Goal: Task Accomplishment & Management: Manage account settings

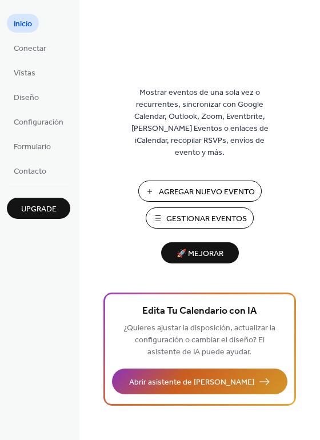
click at [166, 389] on span "Abrir asistente de [PERSON_NAME]" at bounding box center [191, 383] width 125 height 12
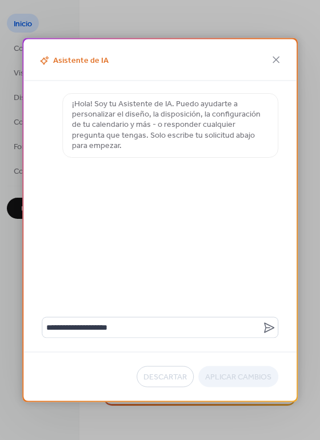
click at [125, 405] on div "**********" at bounding box center [160, 220] width 320 height 440
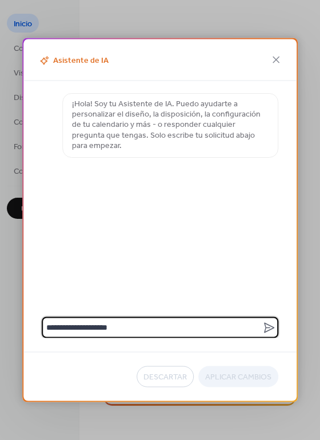
click at [133, 332] on textarea "**********" at bounding box center [152, 327] width 221 height 21
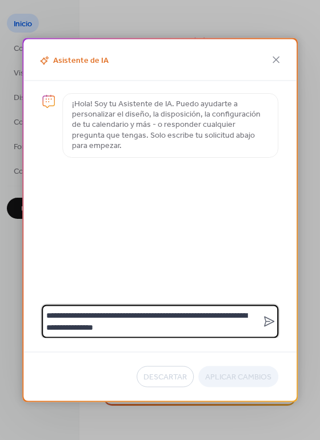
type textarea "**********"
click at [242, 372] on div "Descartar Aplicar Cambios" at bounding box center [159, 376] width 273 height 49
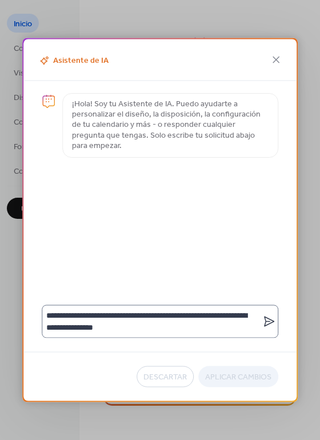
click at [269, 324] on icon at bounding box center [269, 322] width 10 height 10
click at [262, 324] on textarea "**********" at bounding box center [152, 321] width 221 height 33
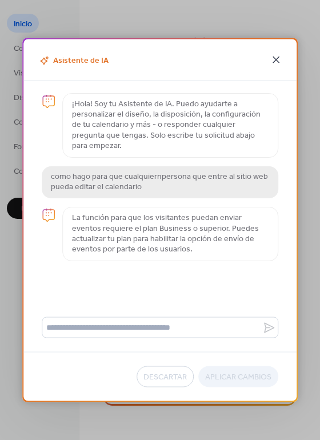
click at [278, 63] on icon at bounding box center [276, 60] width 14 height 14
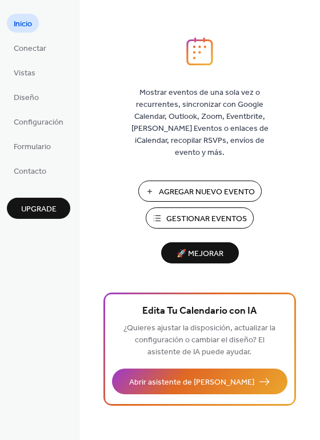
click at [31, 110] on ul "Inicio Conectar Vistas Diseño Configuración Formulario Contacto" at bounding box center [38, 97] width 63 height 166
click at [34, 117] on span "Configuración" at bounding box center [39, 123] width 50 height 12
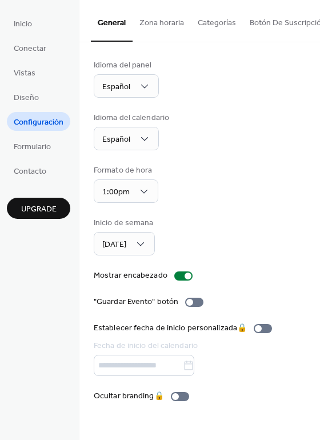
click at [165, 27] on button "Zona horaria" at bounding box center [162, 20] width 58 height 41
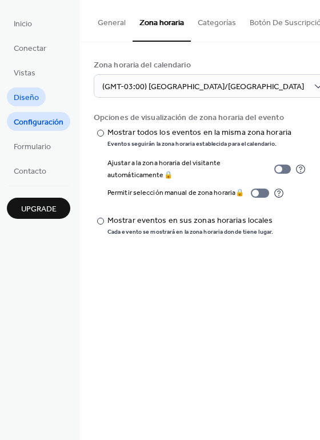
click at [31, 93] on span "Diseño" at bounding box center [26, 98] width 25 height 12
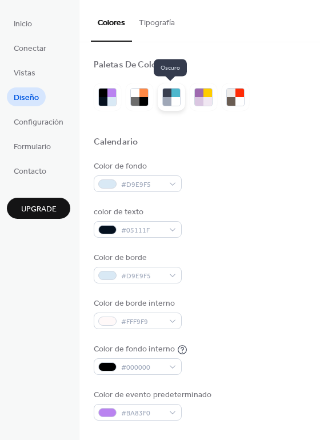
click at [166, 101] on div at bounding box center [167, 101] width 9 height 9
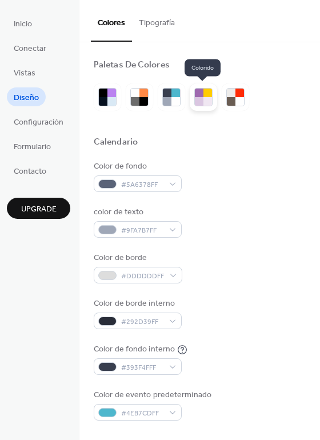
click at [203, 100] on div at bounding box center [207, 101] width 9 height 9
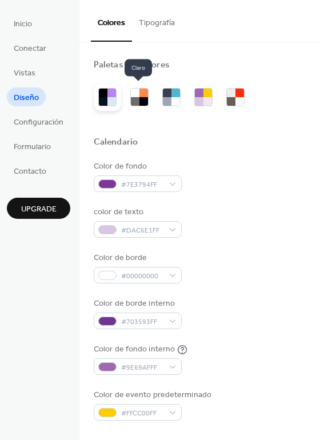
click at [109, 106] on div at bounding box center [107, 97] width 18 height 18
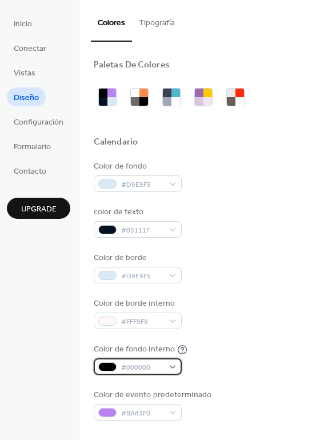
click at [168, 370] on div "#000000" at bounding box center [138, 366] width 88 height 17
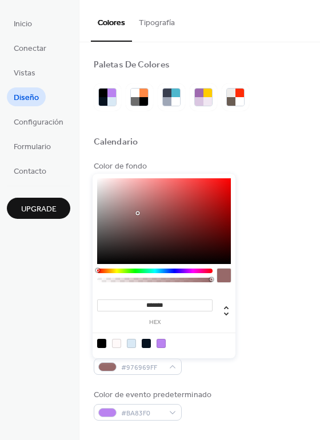
drag, startPoint x: 128, startPoint y: 237, endPoint x: 138, endPoint y: 211, distance: 27.2
click at [138, 211] on div at bounding box center [164, 221] width 134 height 86
click at [189, 274] on div at bounding box center [154, 278] width 115 height 19
click at [189, 266] on div "******* hex" at bounding box center [164, 266] width 143 height 185
click at [191, 270] on div at bounding box center [154, 271] width 115 height 5
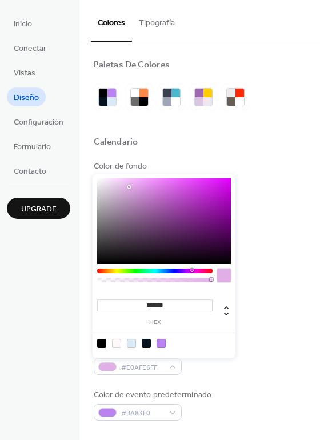
drag, startPoint x: 147, startPoint y: 213, endPoint x: 129, endPoint y: 187, distance: 32.0
click at [129, 187] on div at bounding box center [164, 221] width 134 height 86
click at [211, 335] on div at bounding box center [163, 343] width 145 height 21
type input "*******"
drag, startPoint x: 153, startPoint y: 189, endPoint x: 116, endPoint y: 185, distance: 36.8
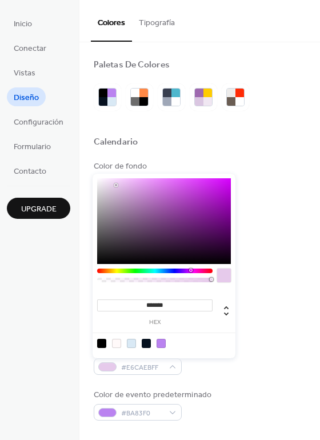
click at [116, 185] on div at bounding box center [164, 221] width 134 height 86
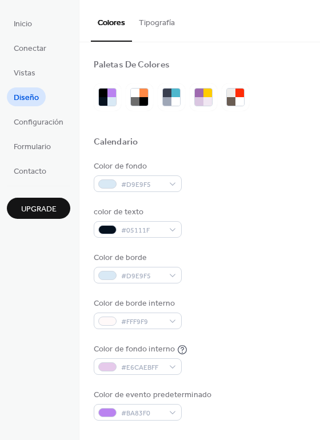
click at [244, 222] on div "color de texto #05111F" at bounding box center [200, 221] width 212 height 31
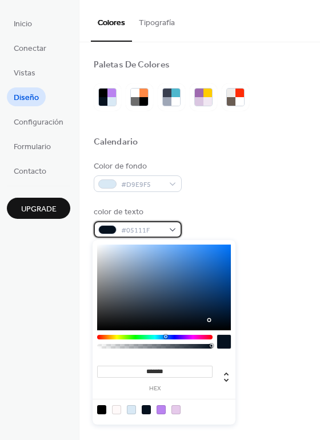
click at [170, 231] on div "#05111F" at bounding box center [138, 229] width 88 height 17
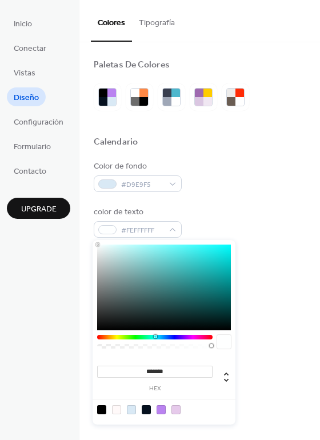
type input "*******"
drag, startPoint x: 143, startPoint y: 266, endPoint x: 88, endPoint y: 238, distance: 62.1
click at [88, 238] on body "Inicio Conectar Vistas Diseño Configuración Formulario Contacto Upgrade Diseño …" at bounding box center [160, 220] width 320 height 440
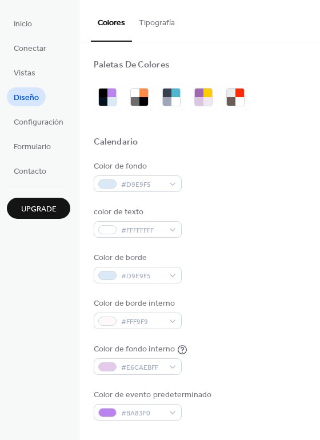
click at [198, 191] on div "Color de fondo #D9E9F5" at bounding box center [200, 176] width 212 height 31
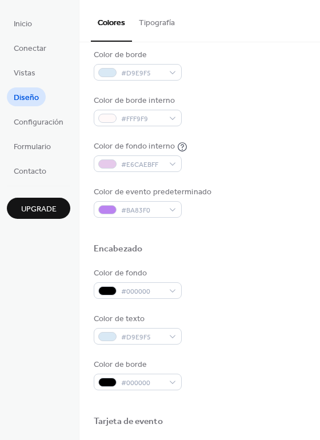
scroll to position [211, 0]
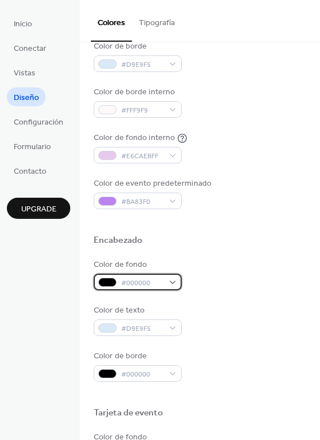
click at [178, 285] on div "#000000" at bounding box center [138, 282] width 88 height 17
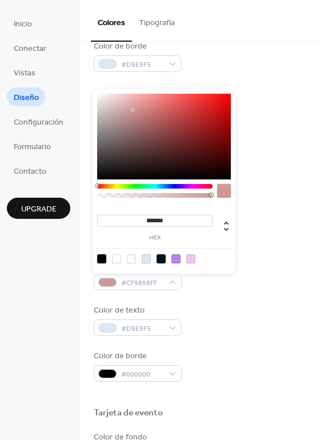
drag, startPoint x: 132, startPoint y: 143, endPoint x: 133, endPoint y: 110, distance: 33.2
click at [133, 110] on div at bounding box center [164, 137] width 134 height 86
click at [129, 260] on div at bounding box center [131, 258] width 9 height 9
type input "*******"
drag, startPoint x: 102, startPoint y: 103, endPoint x: 84, endPoint y: 77, distance: 32.5
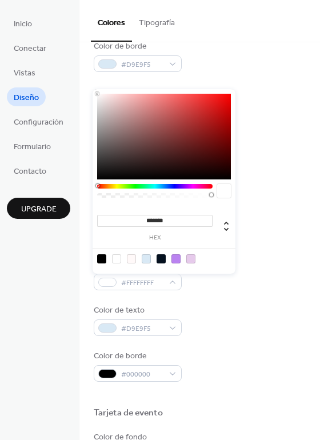
click at [84, 77] on body "Inicio Conectar Vistas Diseño Configuración Formulario Contacto Upgrade Diseño …" at bounding box center [160, 220] width 320 height 440
click at [167, 379] on div "#000000" at bounding box center [138, 373] width 88 height 17
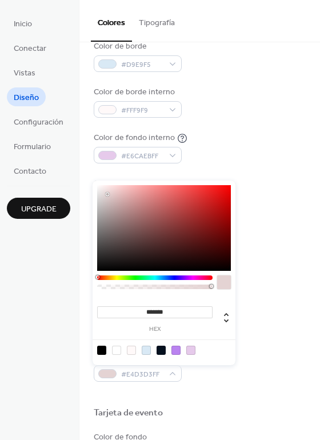
drag, startPoint x: 125, startPoint y: 210, endPoint x: 109, endPoint y: 198, distance: 19.2
click at [109, 198] on div at bounding box center [164, 228] width 134 height 86
type input "*******"
drag, startPoint x: 119, startPoint y: 219, endPoint x: 89, endPoint y: 162, distance: 64.7
click at [89, 162] on body "Inicio Conectar Vistas Diseño Configuración Formulario Contacto Upgrade Diseño …" at bounding box center [160, 220] width 320 height 440
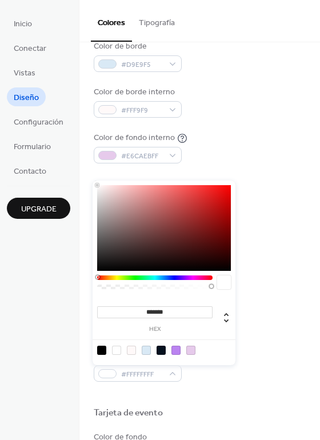
click at [226, 161] on div "Color de fondo interno #E6CAEBFF" at bounding box center [200, 147] width 212 height 31
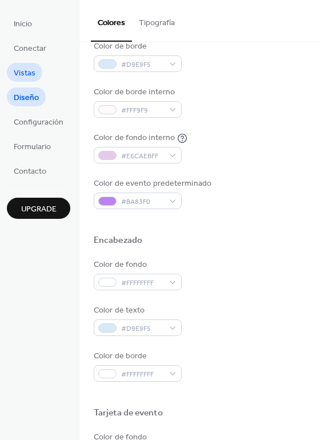
click at [34, 74] on span "Vistas" at bounding box center [25, 73] width 22 height 12
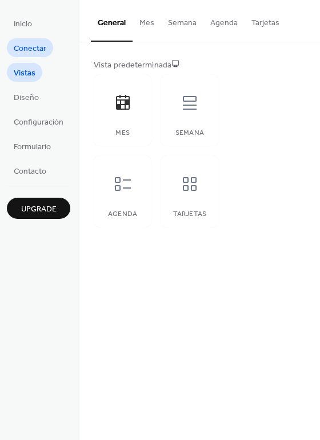
click at [33, 43] on span "Conectar" at bounding box center [30, 49] width 33 height 12
